Goal: Use online tool/utility: Utilize a website feature to perform a specific function

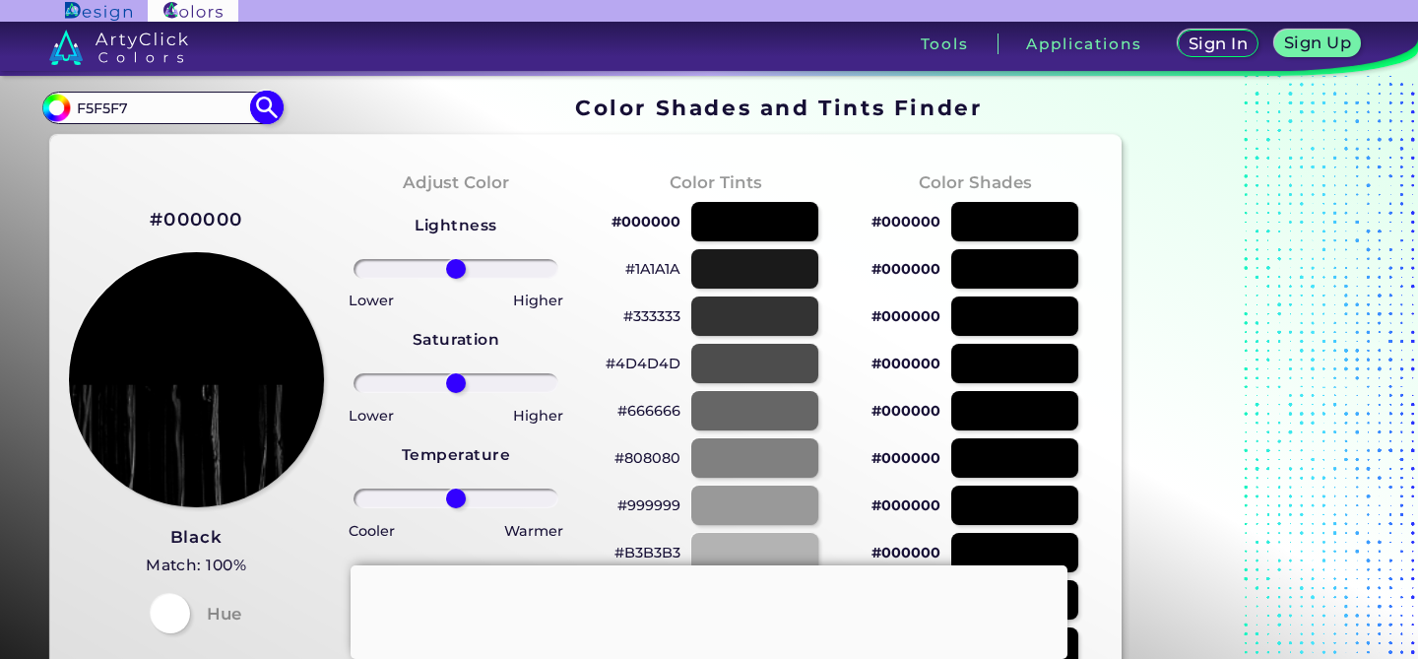
click at [265, 108] on img at bounding box center [267, 108] width 34 height 34
type input "#000000"
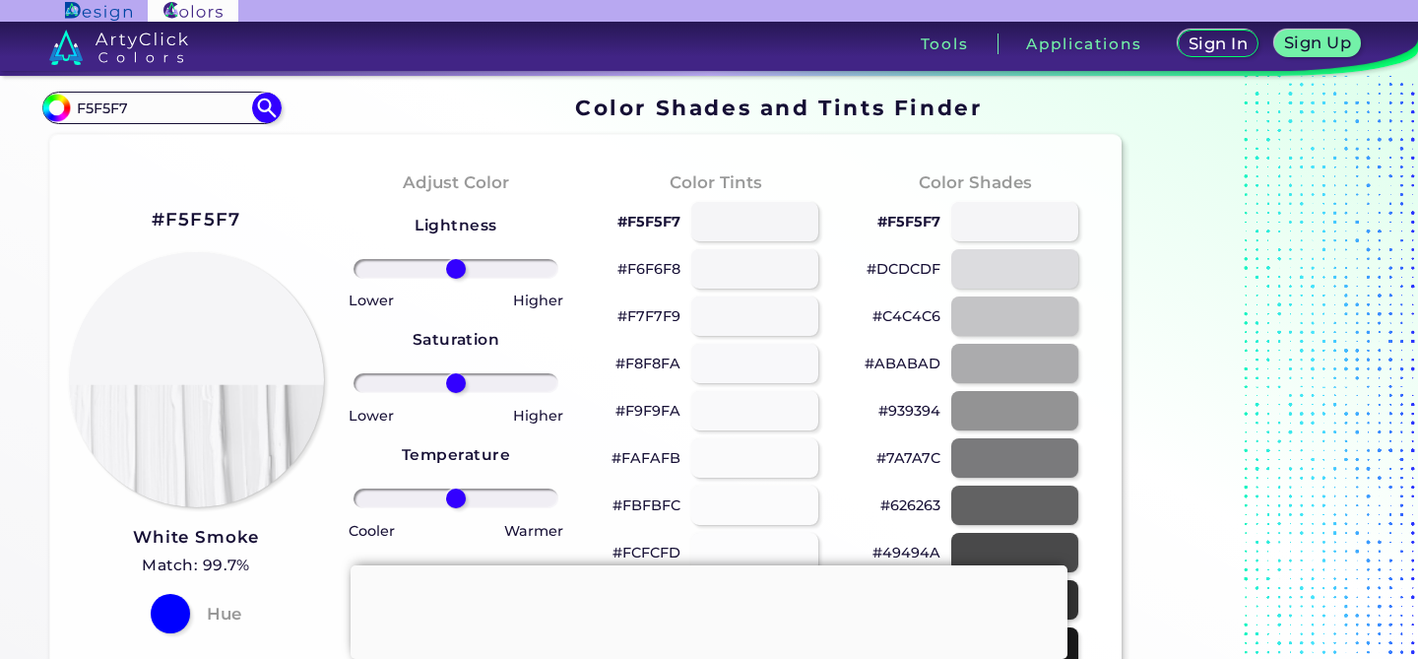
scroll to position [108, 0]
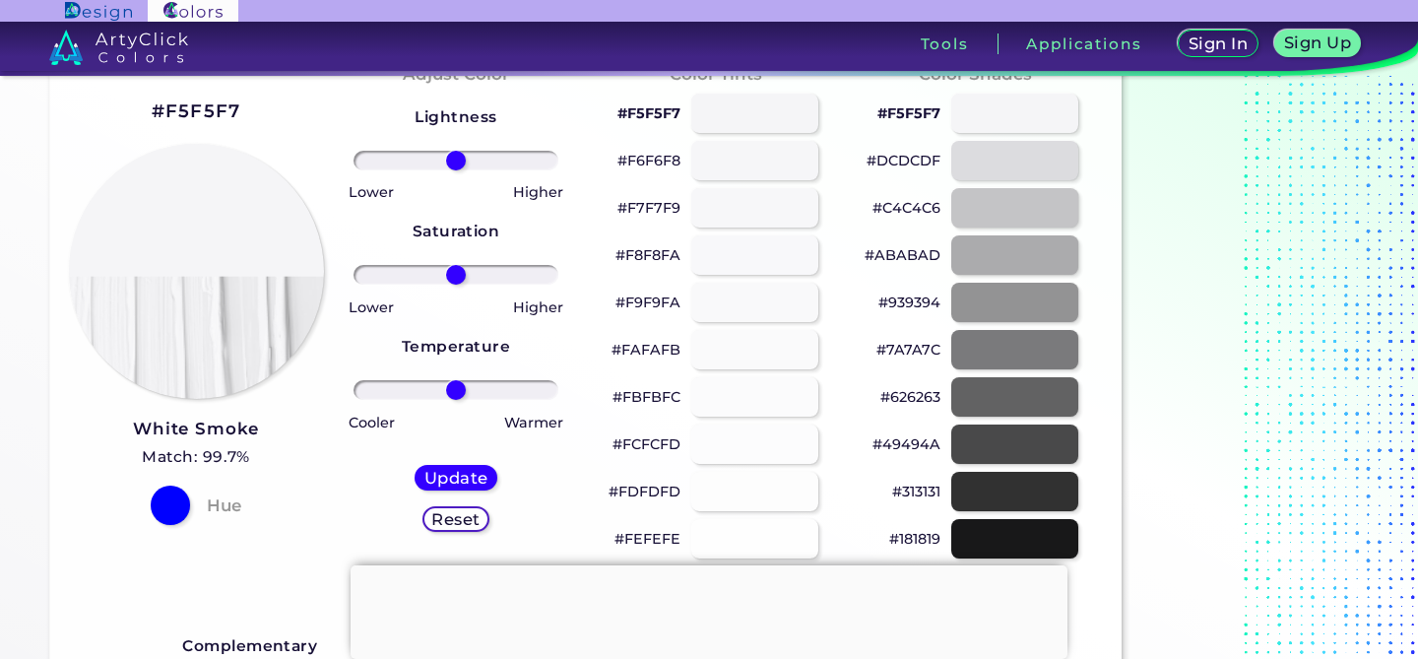
click at [906, 350] on p "#7A7A7C" at bounding box center [908, 350] width 64 height 24
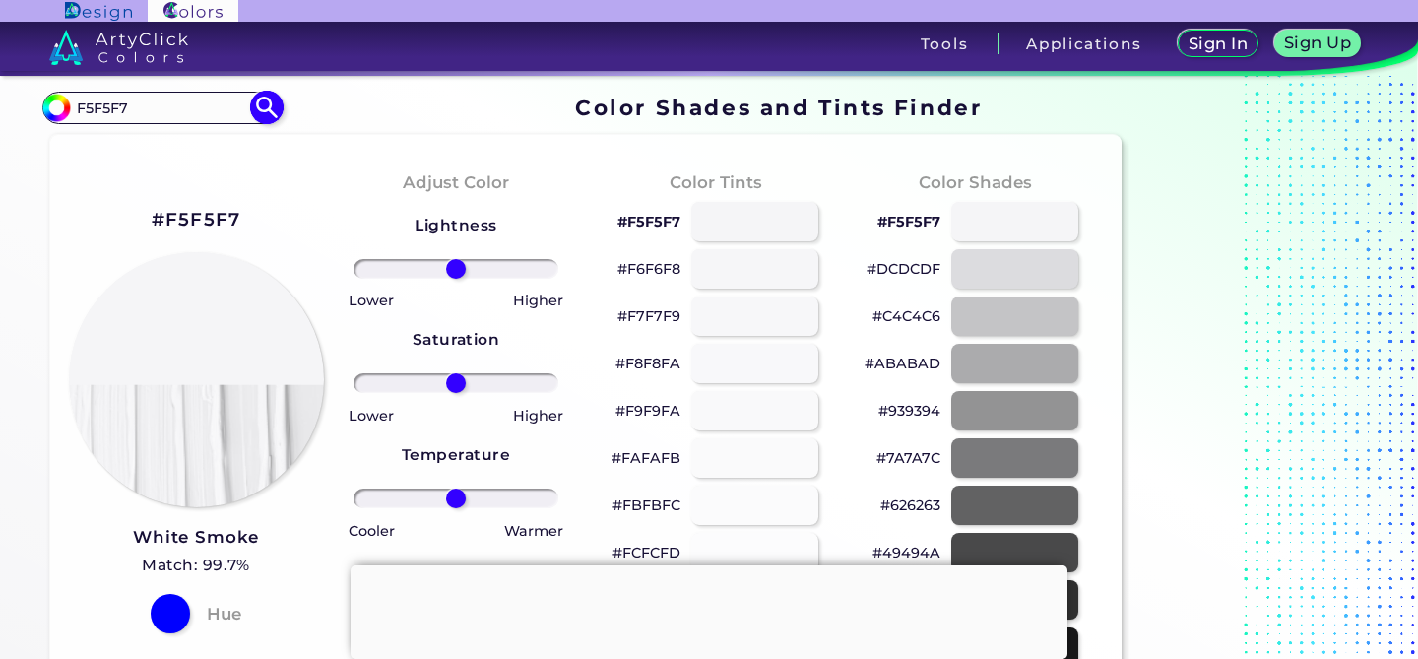
click at [197, 112] on input "F5F5F7" at bounding box center [161, 108] width 183 height 27
paste input "1D1D1F"
type input "1D1D1F"
type input "#000000"
